Goal: Transaction & Acquisition: Register for event/course

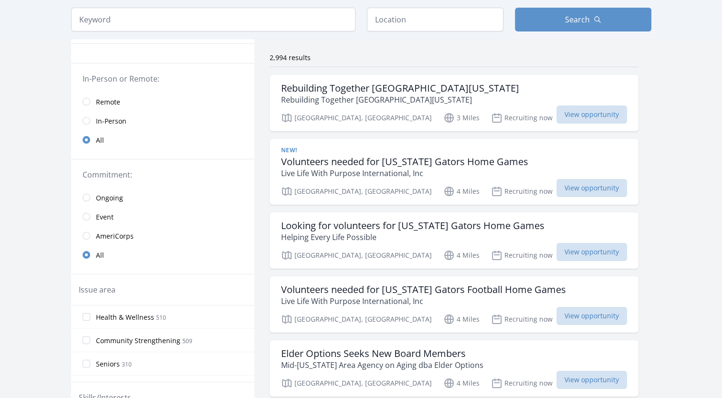
scroll to position [67, 0]
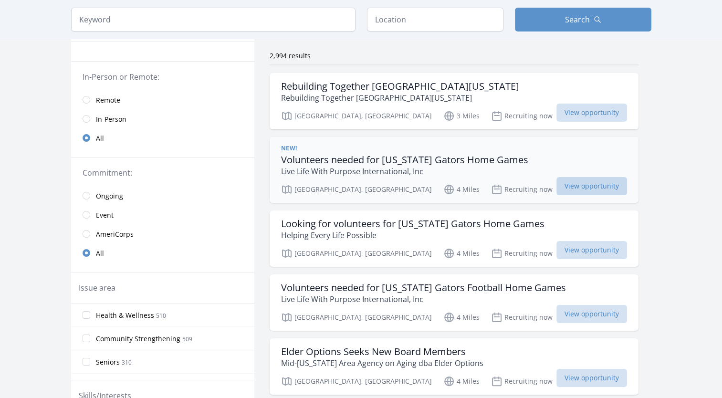
click at [556, 191] on span "View opportunity" at bounding box center [591, 186] width 71 height 18
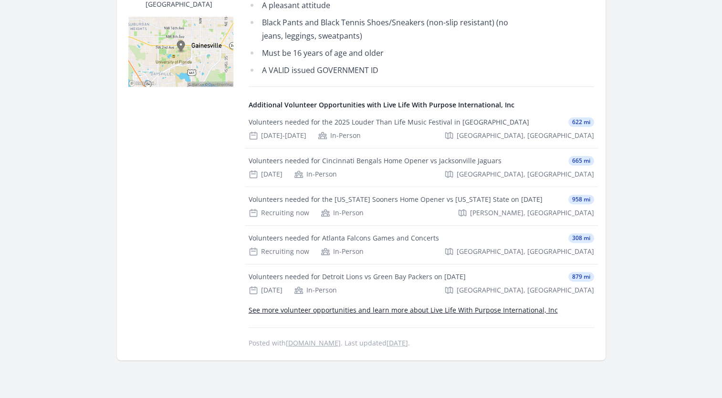
scroll to position [322, 0]
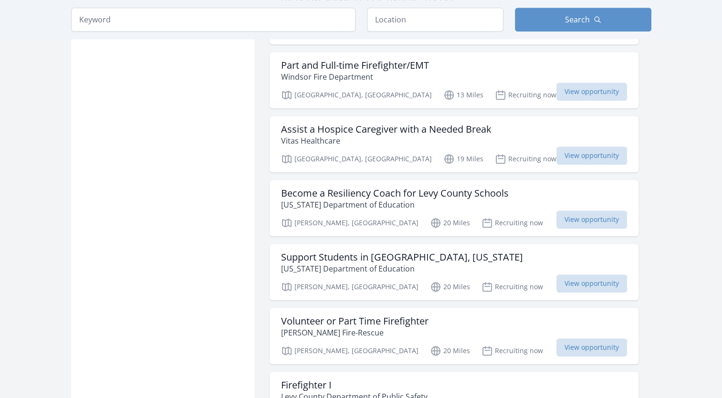
scroll to position [864, 0]
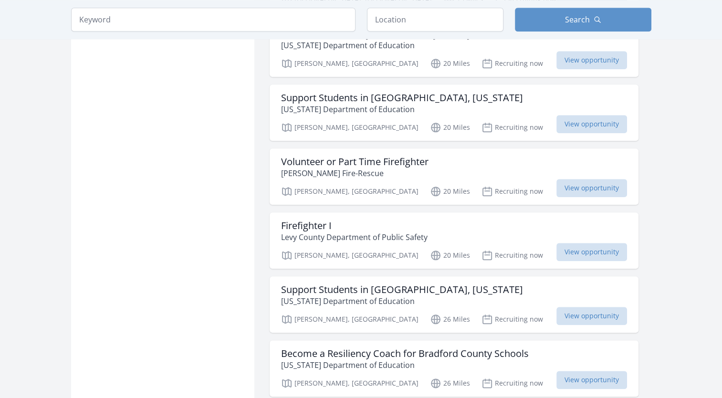
scroll to position [1027, 0]
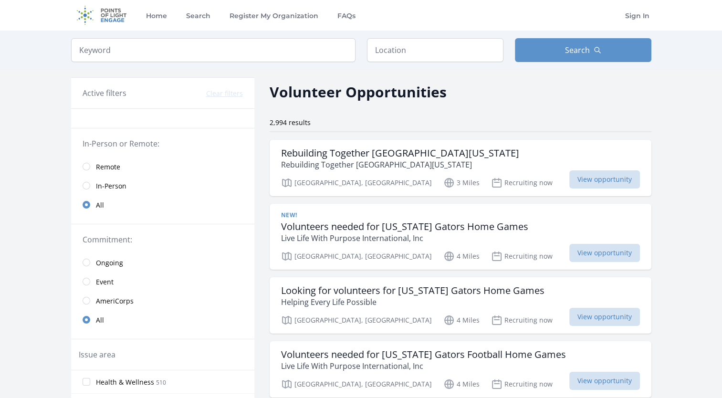
click at [494, 167] on div "Rebuilding Together North Central Florida Rebuilding Together North Central Flo…" at bounding box center [460, 158] width 359 height 23
